Goal: Task Accomplishment & Management: Use online tool/utility

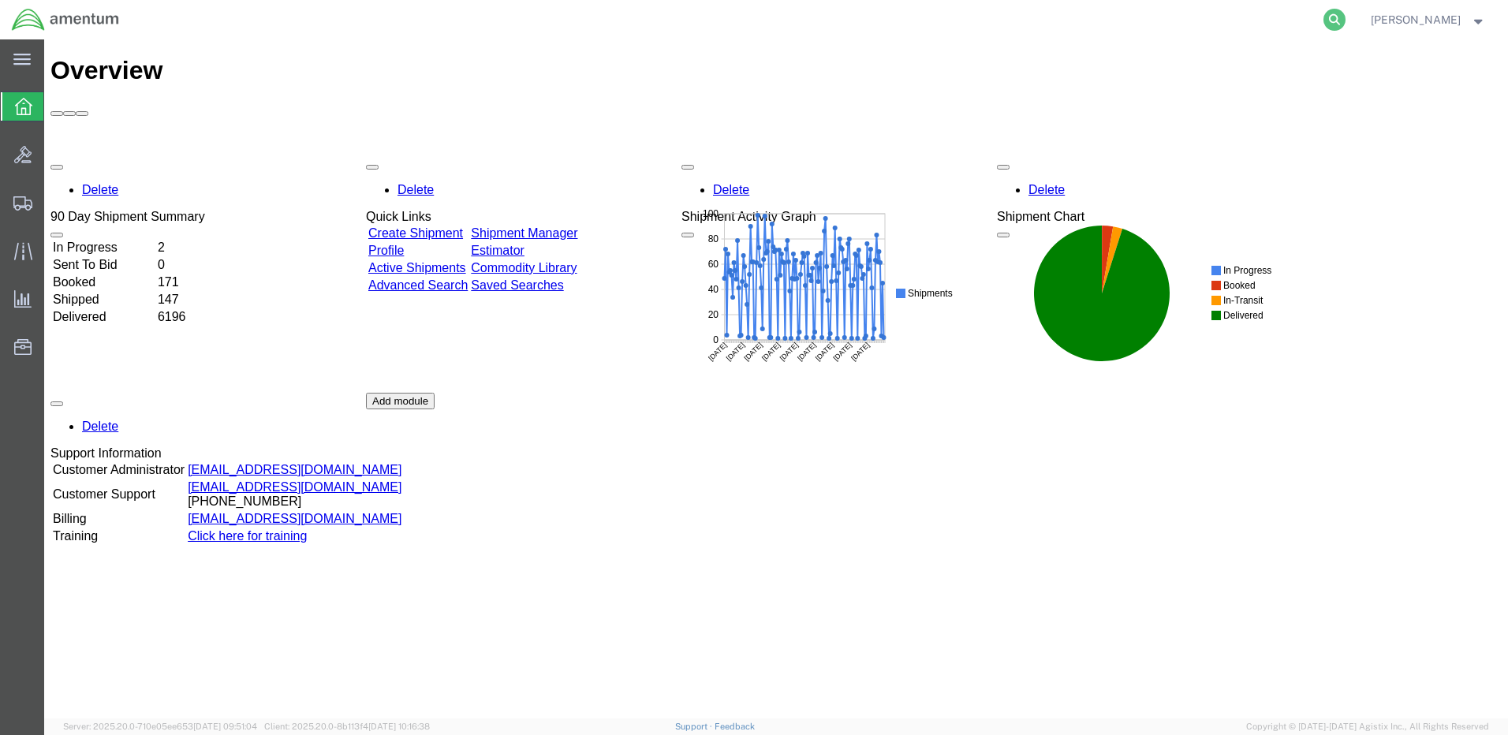
click at [1345, 20] on icon at bounding box center [1334, 20] width 22 height 22
paste input "DCO-25275-169002"
type input "DCO-25275-169002"
click at [1345, 18] on icon at bounding box center [1334, 20] width 22 height 22
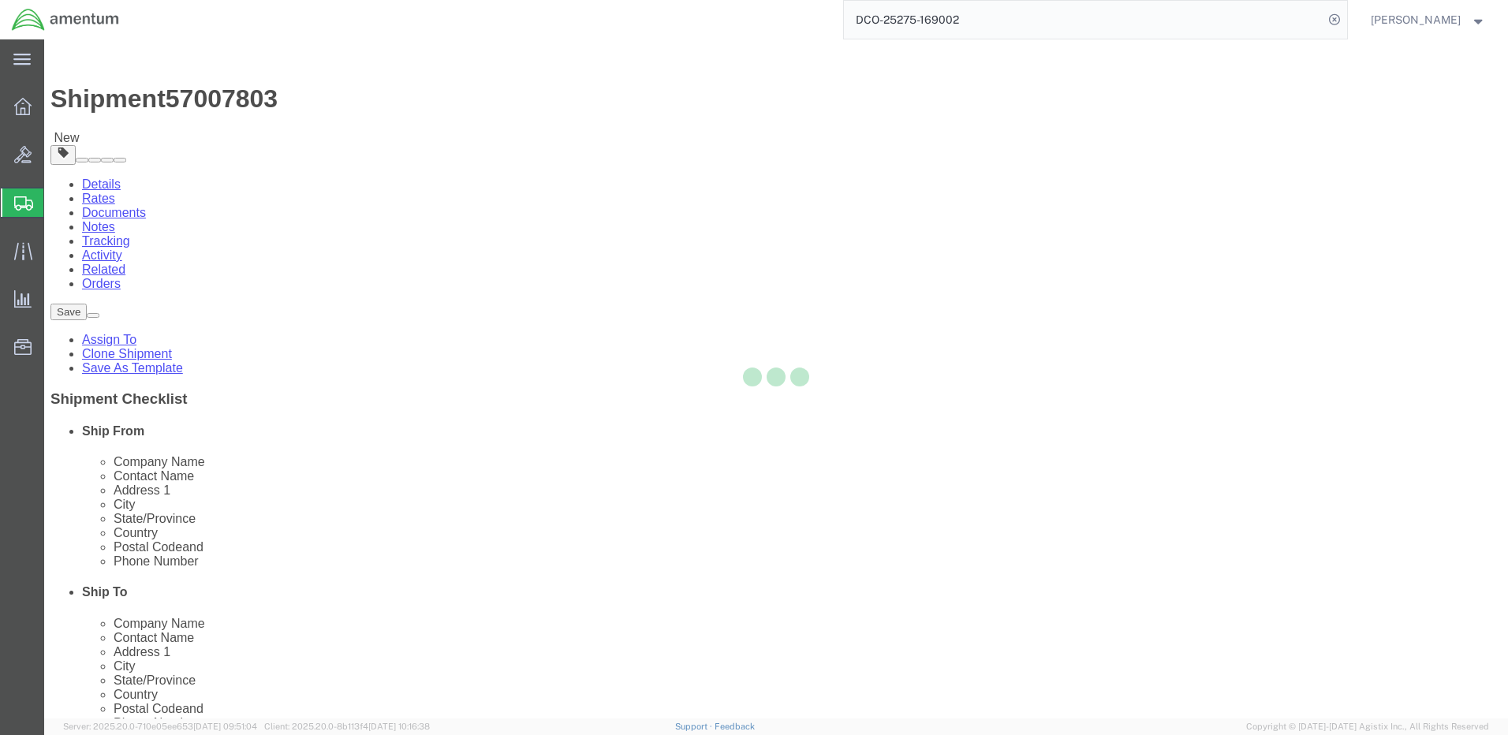
select select "42684"
select select
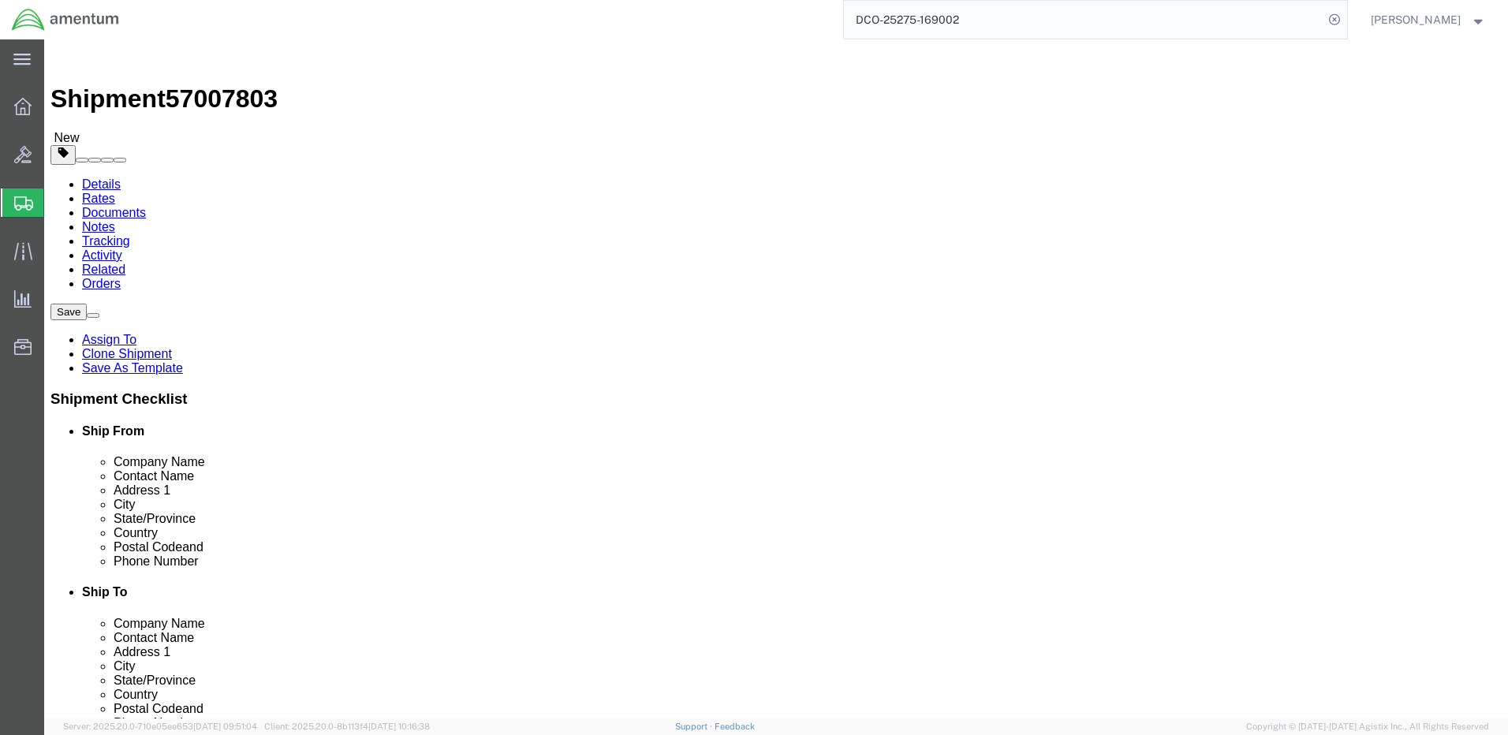
click button "Rate Shipment"
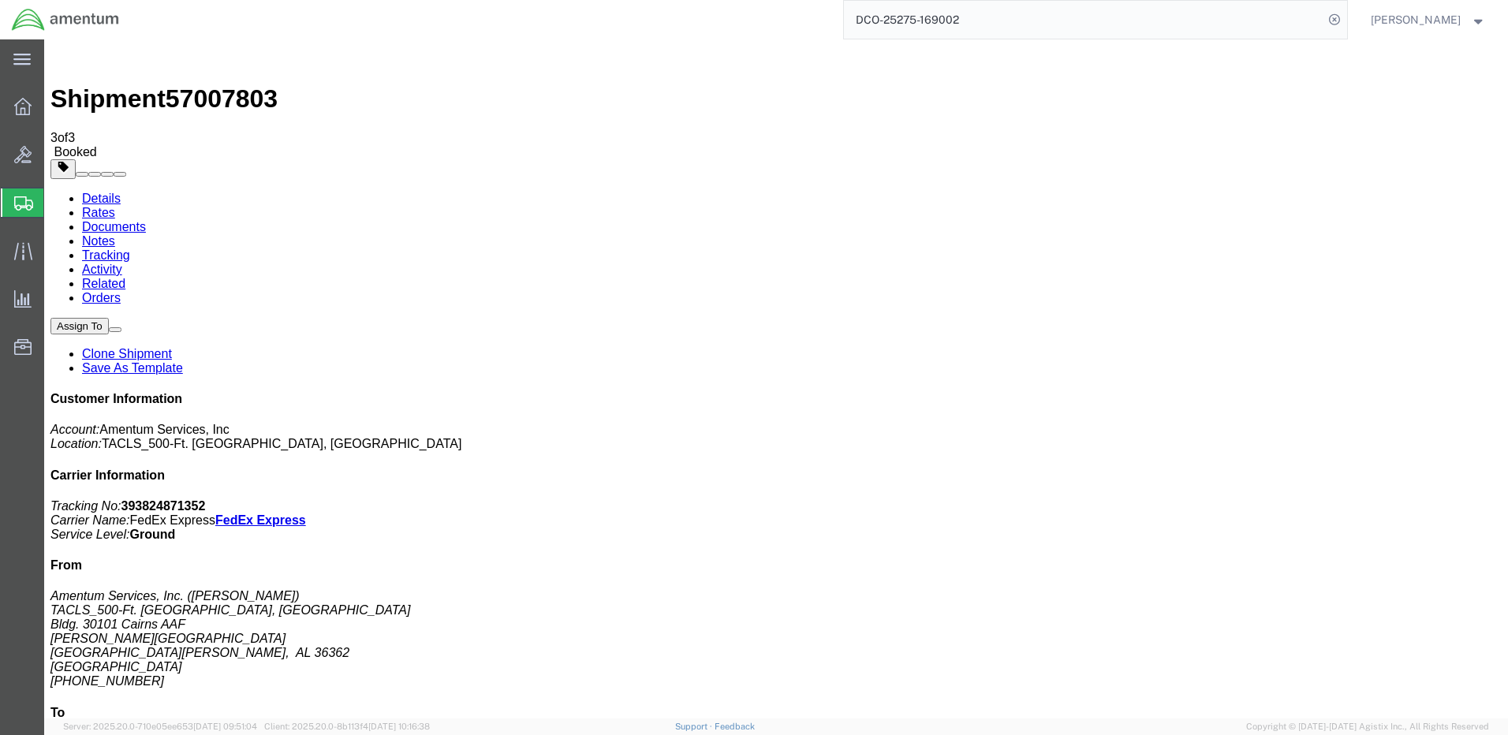
click at [91, 192] on link "Details" at bounding box center [101, 198] width 39 height 13
click link "Schedule pickup request"
